Goal: Navigation & Orientation: Find specific page/section

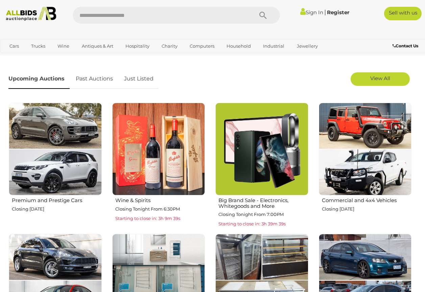
scroll to position [203, 0]
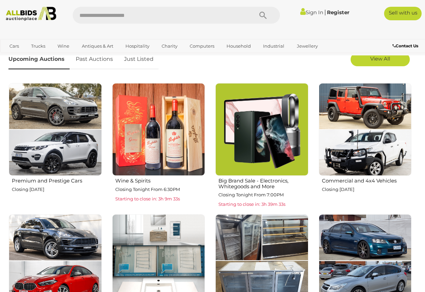
click at [253, 110] on img at bounding box center [261, 129] width 93 height 93
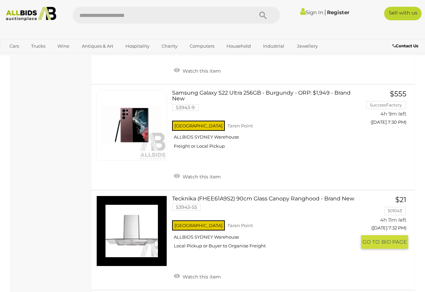
scroll to position [1824, 0]
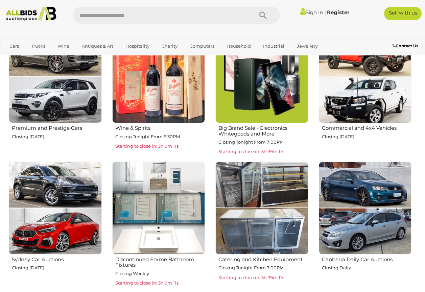
scroll to position [270, 0]
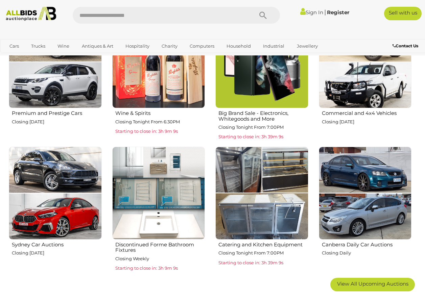
click at [56, 203] on img at bounding box center [55, 193] width 93 height 93
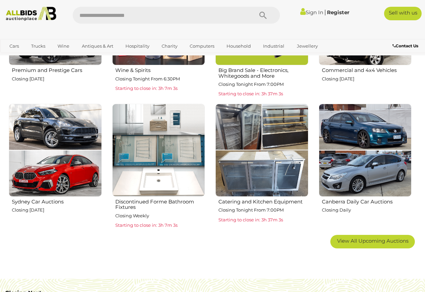
scroll to position [203, 0]
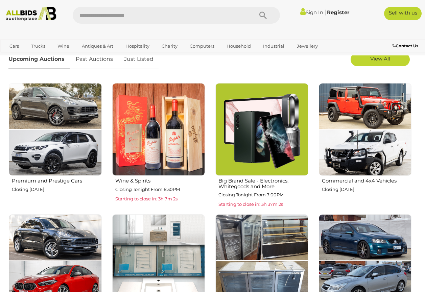
click at [28, 16] on img at bounding box center [31, 14] width 56 height 14
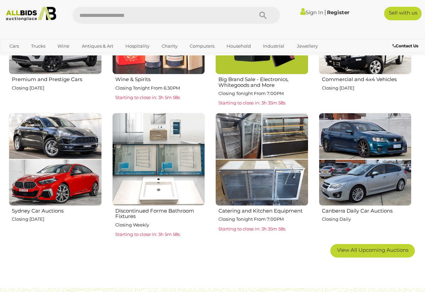
scroll to position [338, 0]
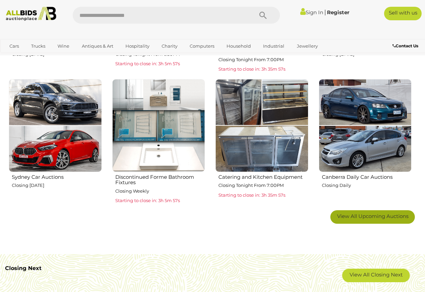
click at [371, 214] on link "View All Upcoming Auctions" at bounding box center [372, 217] width 84 height 14
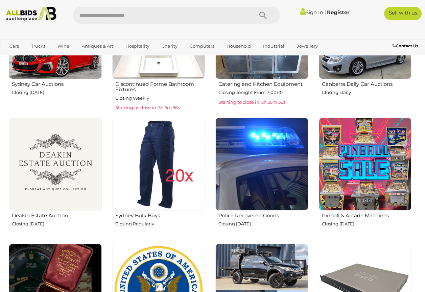
scroll to position [439, 0]
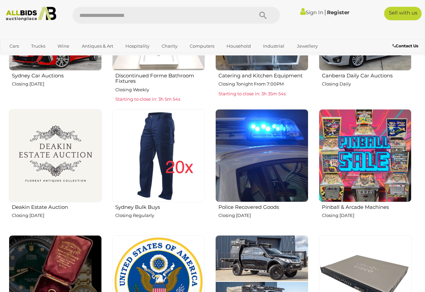
click at [54, 184] on img at bounding box center [55, 155] width 93 height 93
